Goal: Task Accomplishment & Management: Use online tool/utility

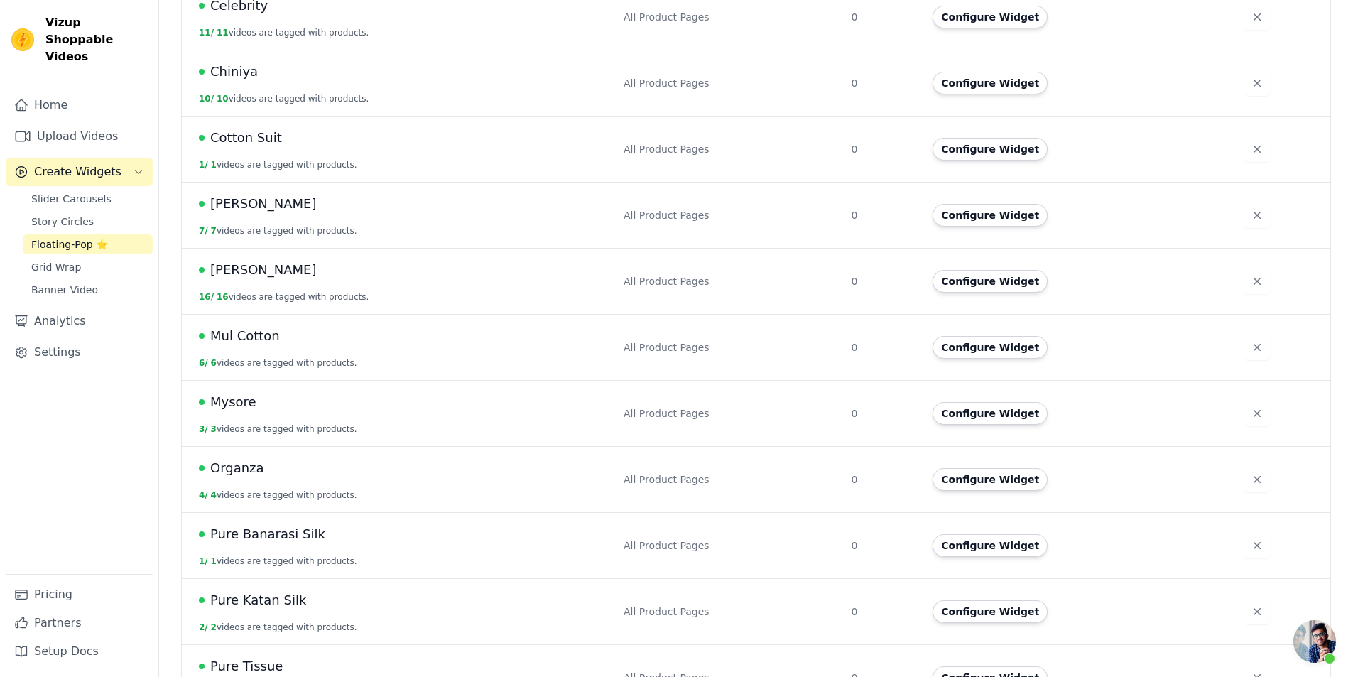
scroll to position [741, 0]
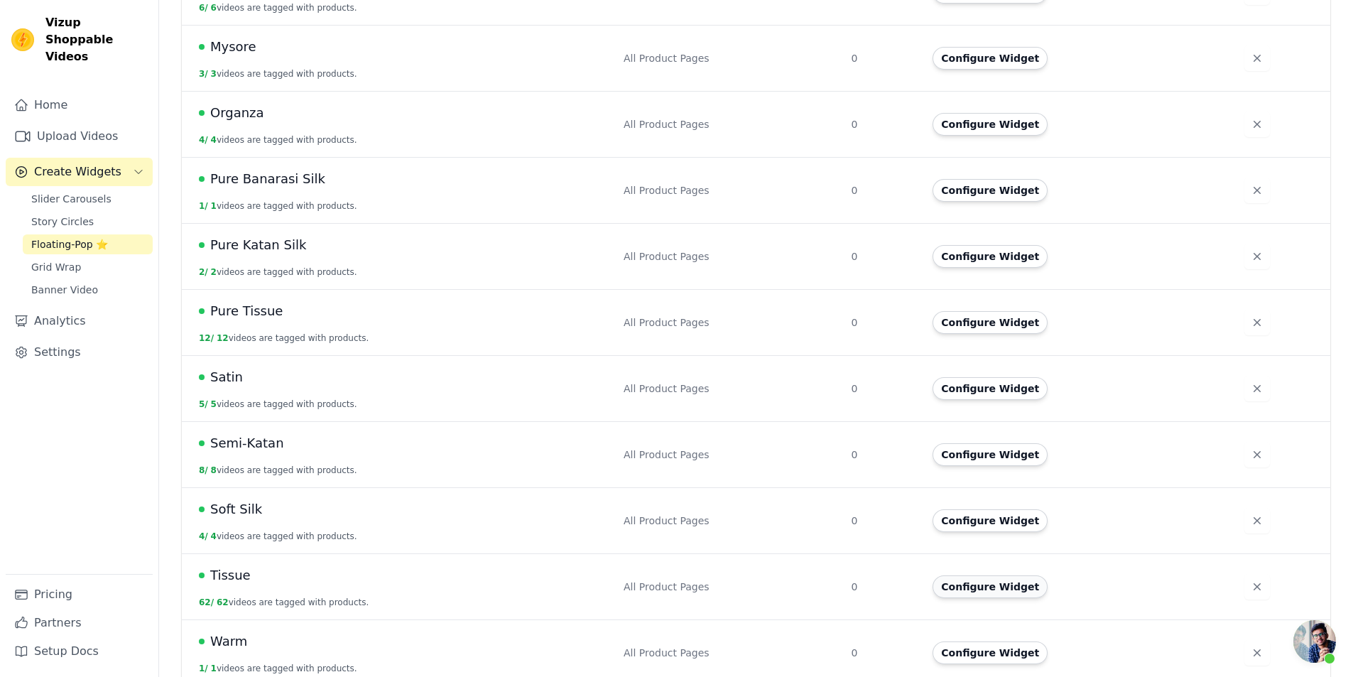
click at [973, 575] on button "Configure Widget" at bounding box center [990, 586] width 115 height 23
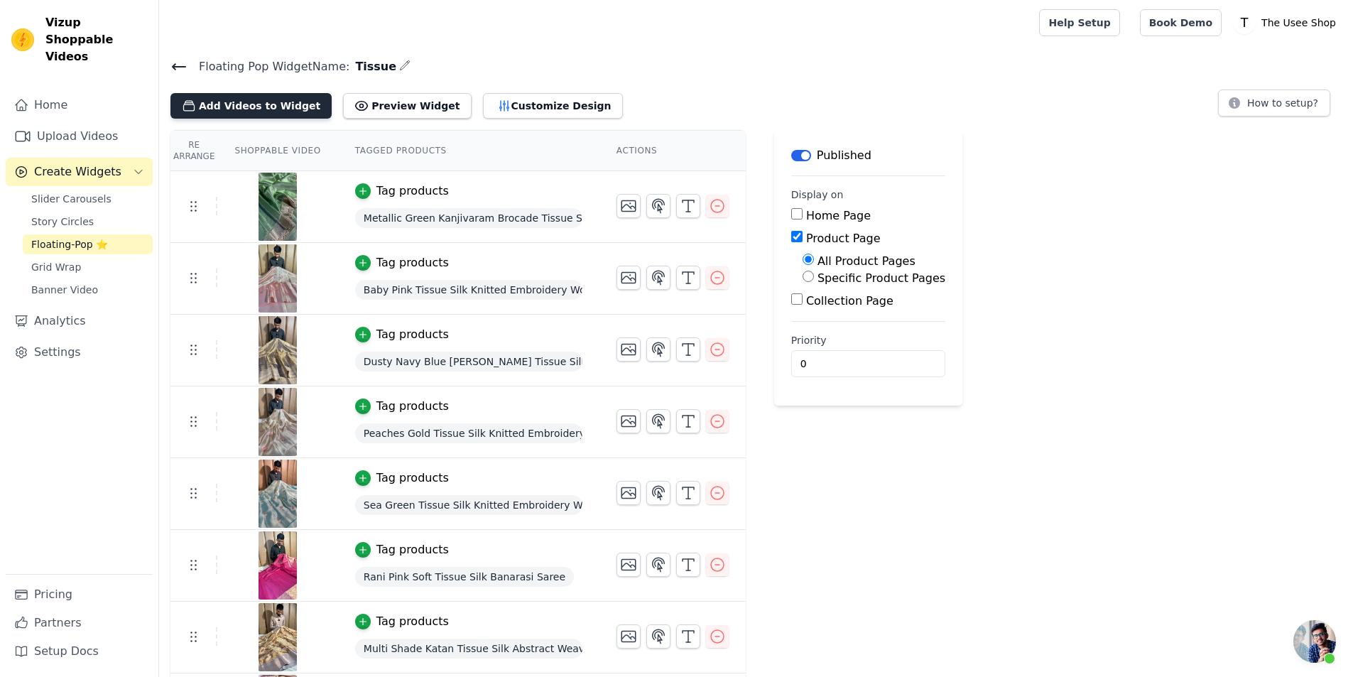
click at [264, 106] on button "Add Videos to Widget" at bounding box center [251, 106] width 161 height 26
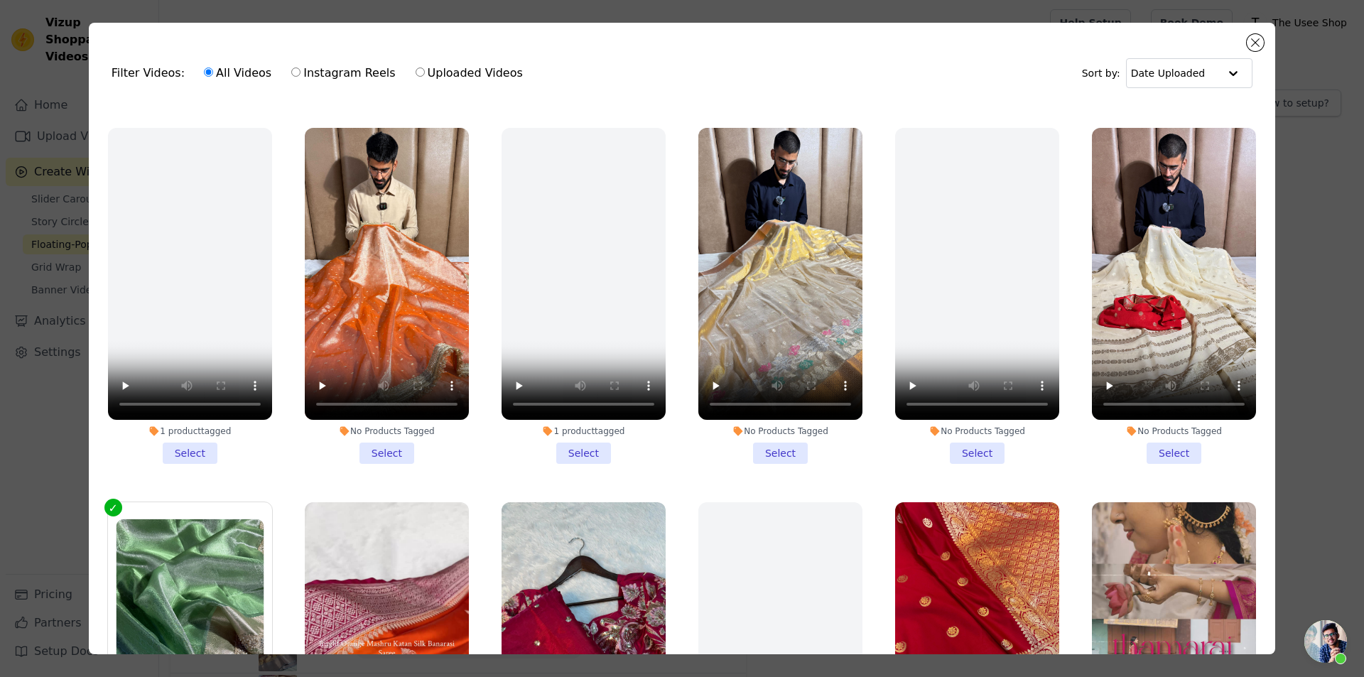
scroll to position [710, 0]
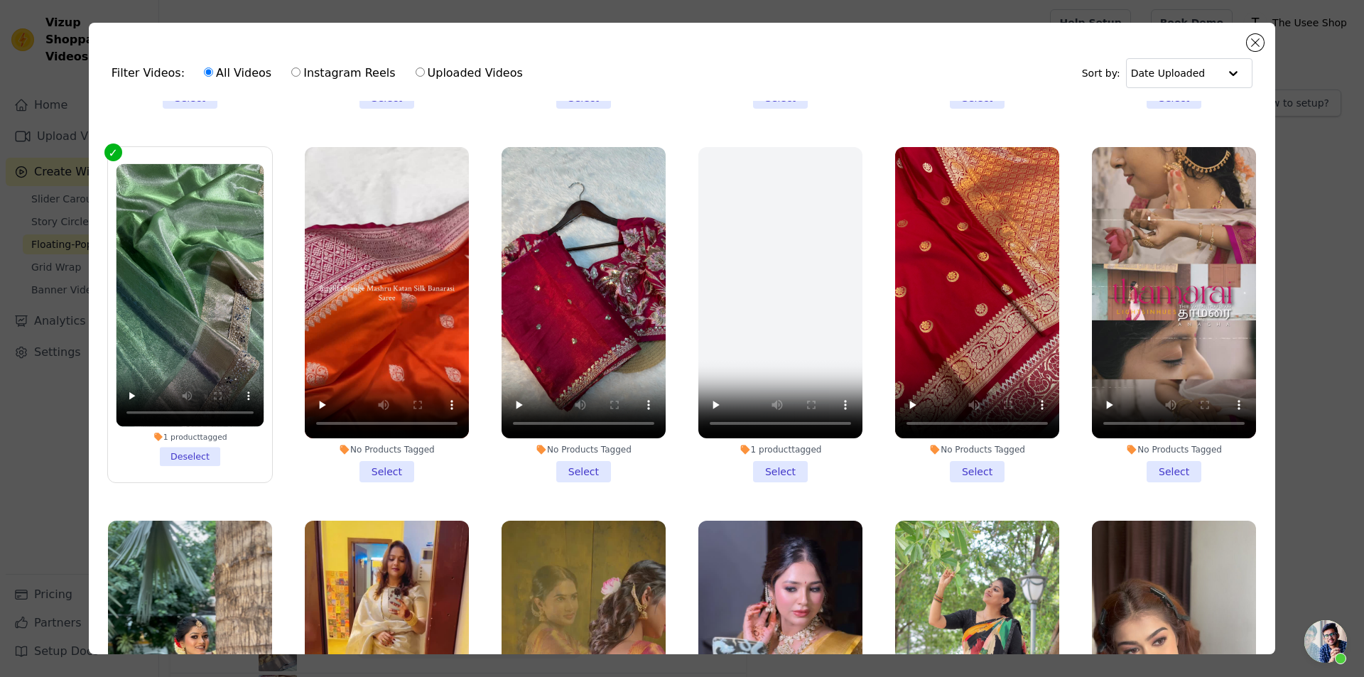
click at [571, 455] on li "No Products Tagged Select" at bounding box center [584, 315] width 164 height 336
click at [0, 0] on input "No Products Tagged Select" at bounding box center [0, 0] width 0 height 0
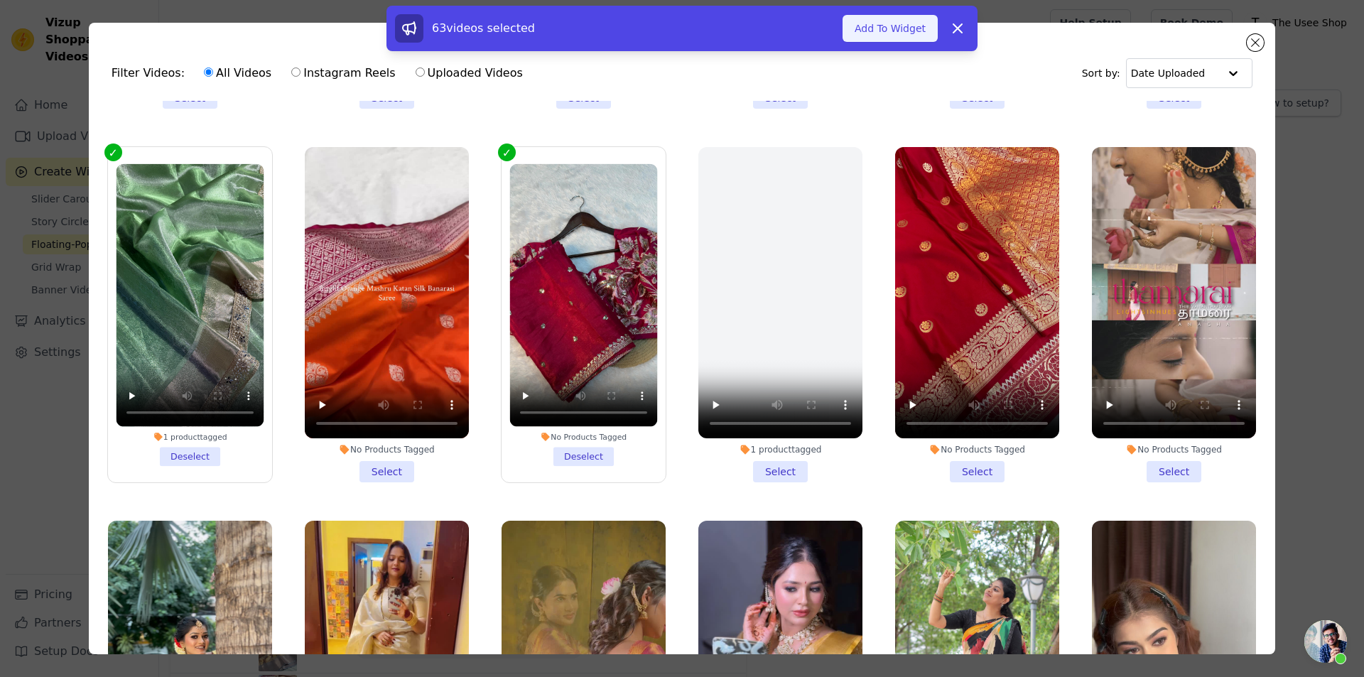
click at [876, 39] on button "Add To Widget" at bounding box center [890, 28] width 95 height 27
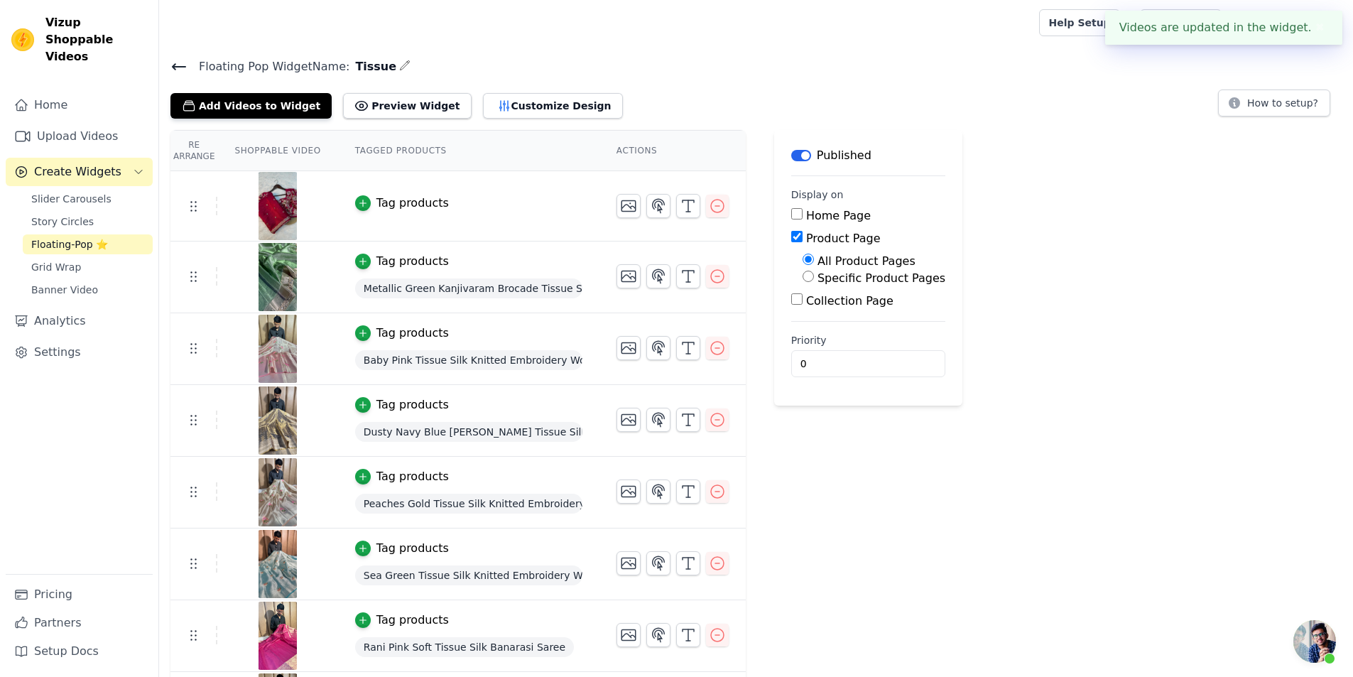
click at [388, 200] on div "Tag products" at bounding box center [413, 203] width 72 height 17
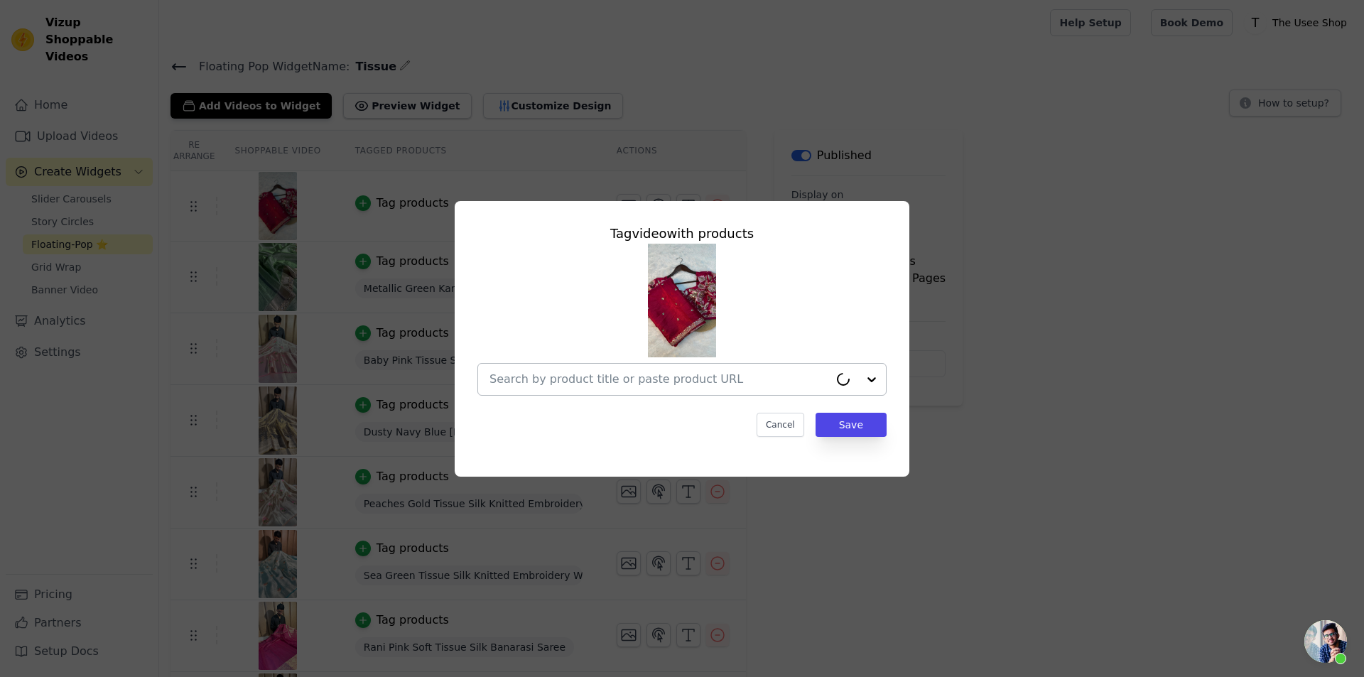
click at [648, 367] on div at bounding box center [660, 379] width 340 height 31
paste input "[URL][DOMAIN_NAME]"
type input "[URL][DOMAIN_NAME]"
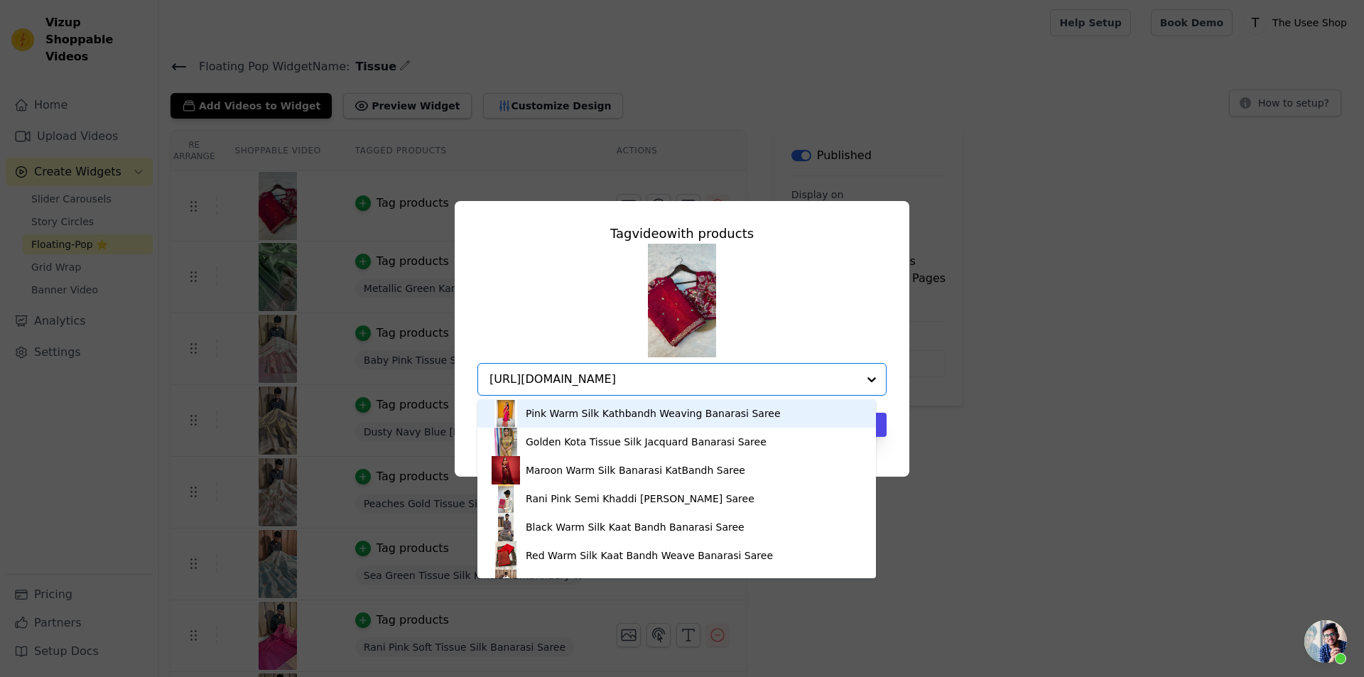
scroll to position [0, 335]
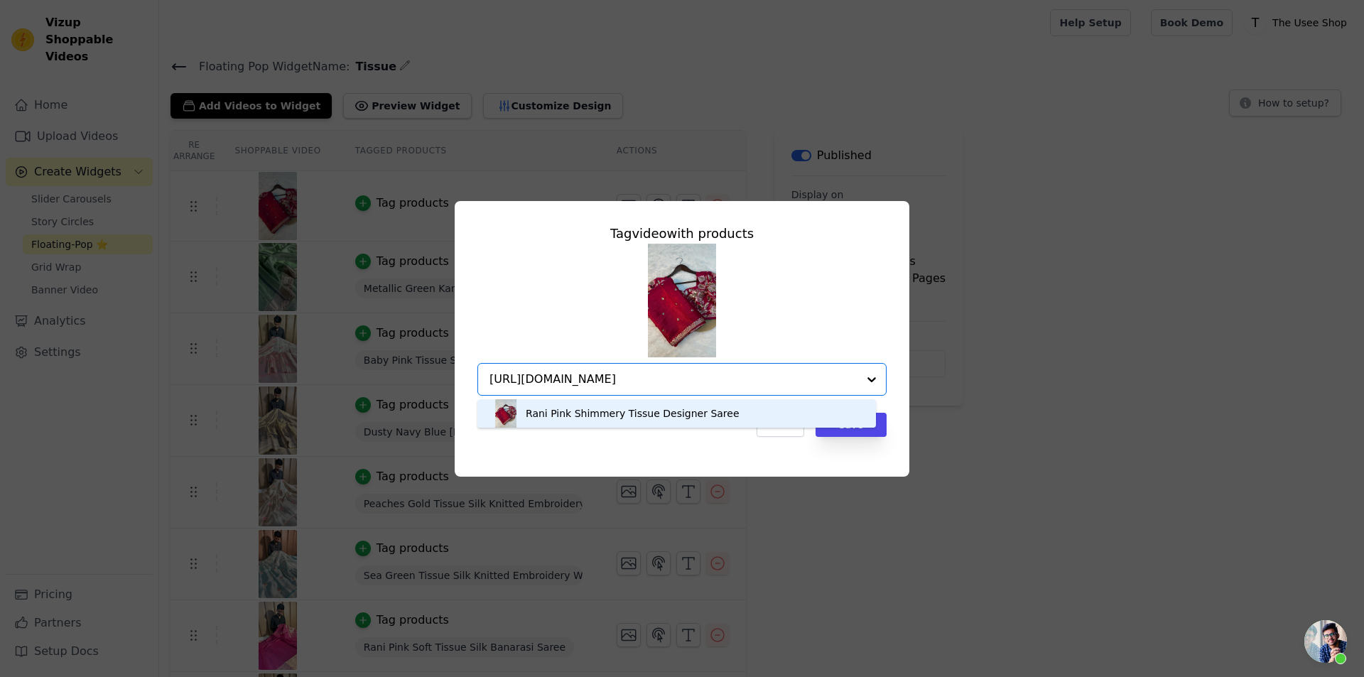
click at [714, 413] on div "Rani Pink Shimmery Tissue Designer Saree" at bounding box center [677, 413] width 370 height 28
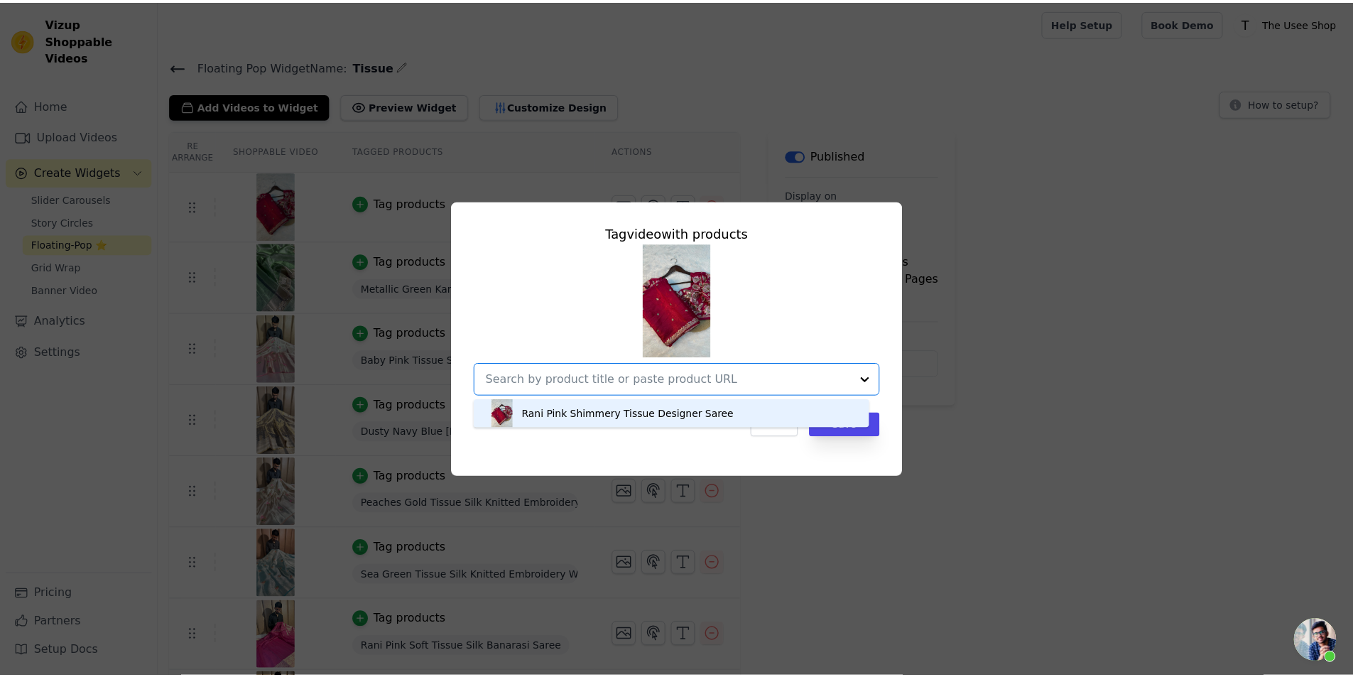
scroll to position [0, 0]
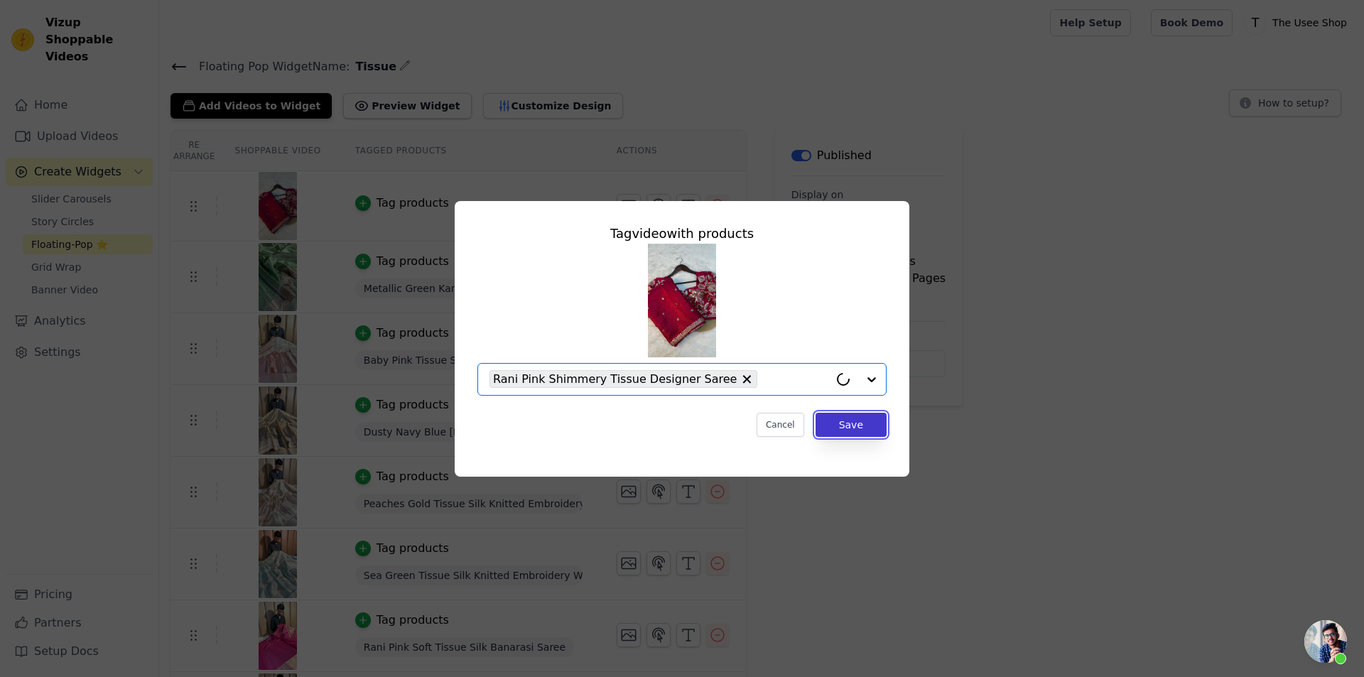
click at [869, 424] on button "Save" at bounding box center [851, 425] width 71 height 24
